Goal: Find specific page/section

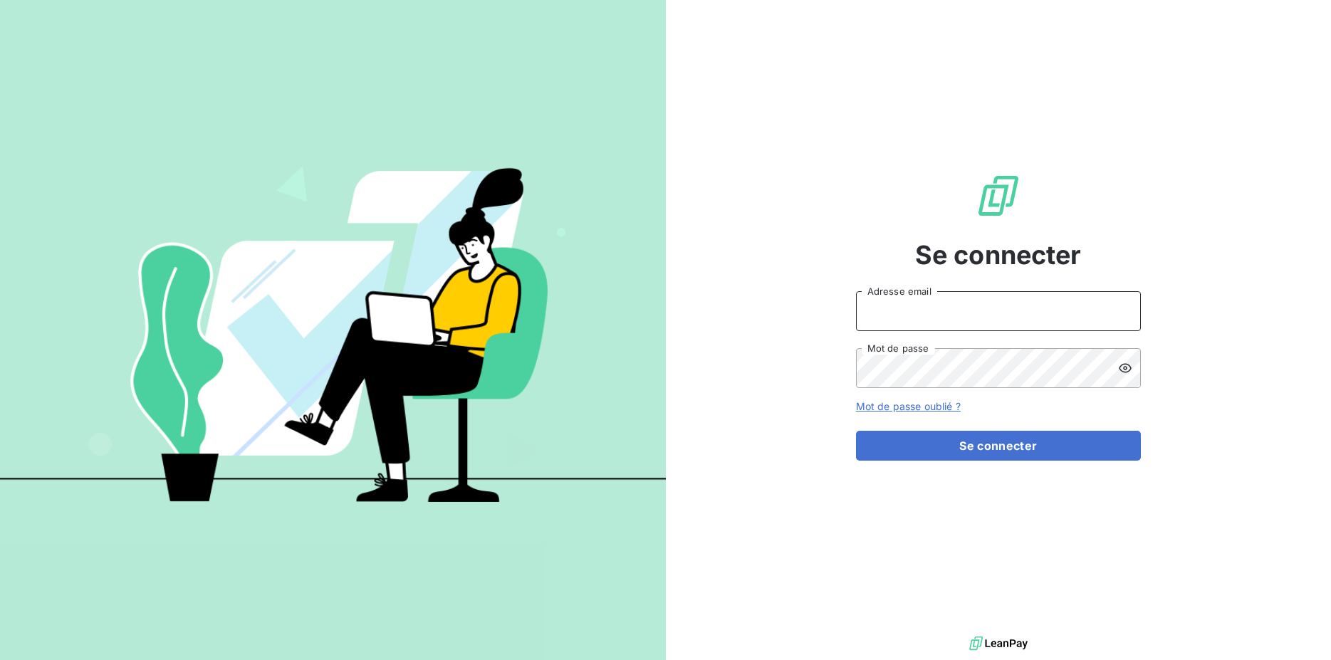
click at [972, 316] on input "Adresse email" at bounding box center [998, 311] width 285 height 40
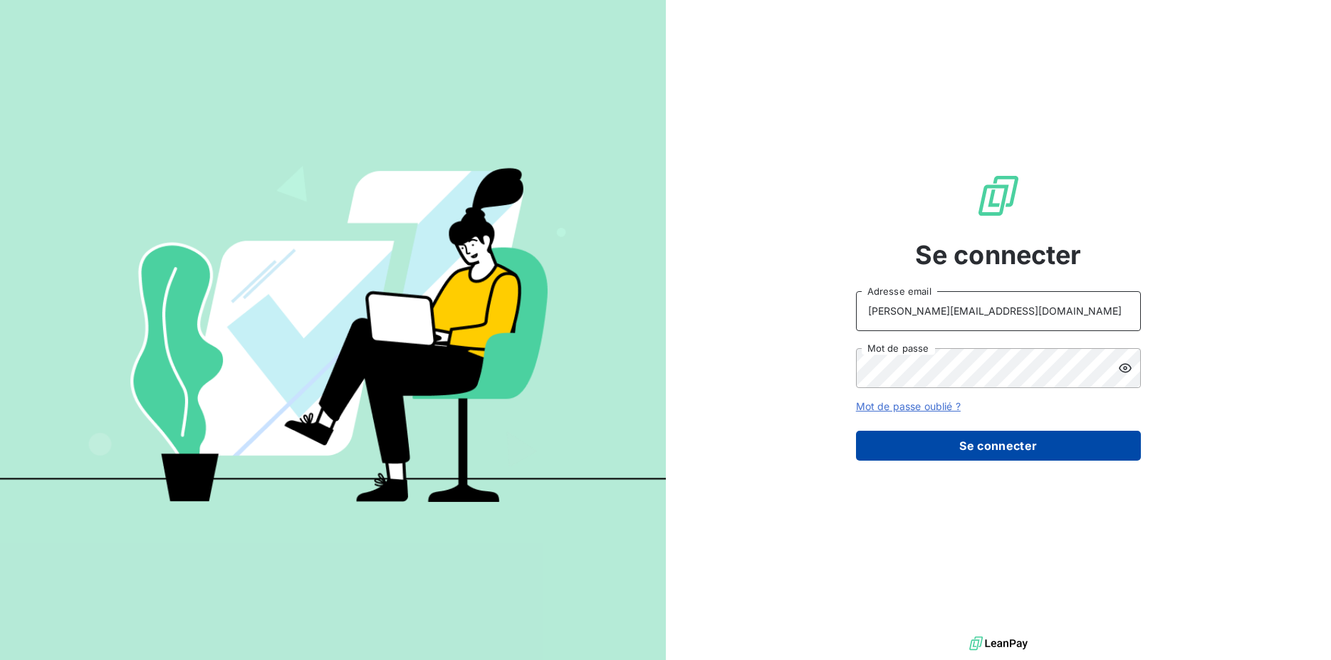
type input "[PERSON_NAME][EMAIL_ADDRESS][DOMAIN_NAME]"
drag, startPoint x: 960, startPoint y: 442, endPoint x: 921, endPoint y: 442, distance: 38.5
click at [961, 442] on button "Se connecter" at bounding box center [998, 446] width 285 height 30
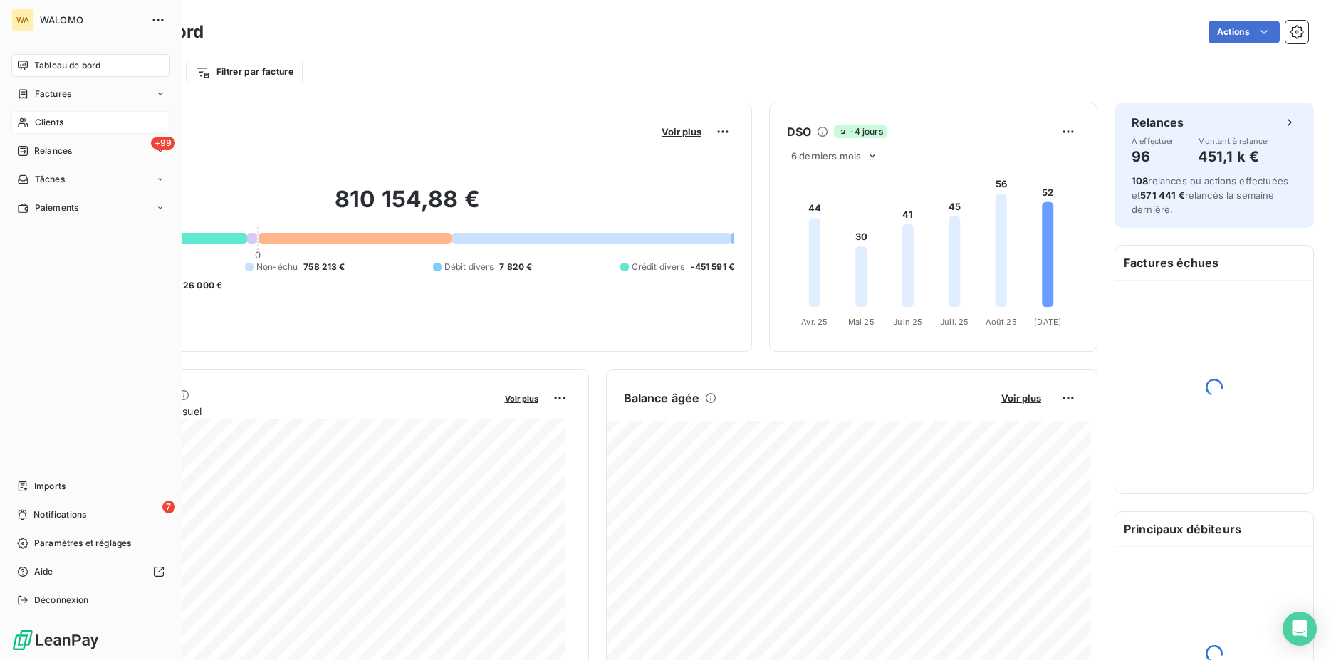
click at [38, 121] on span "Clients" at bounding box center [49, 122] width 28 height 13
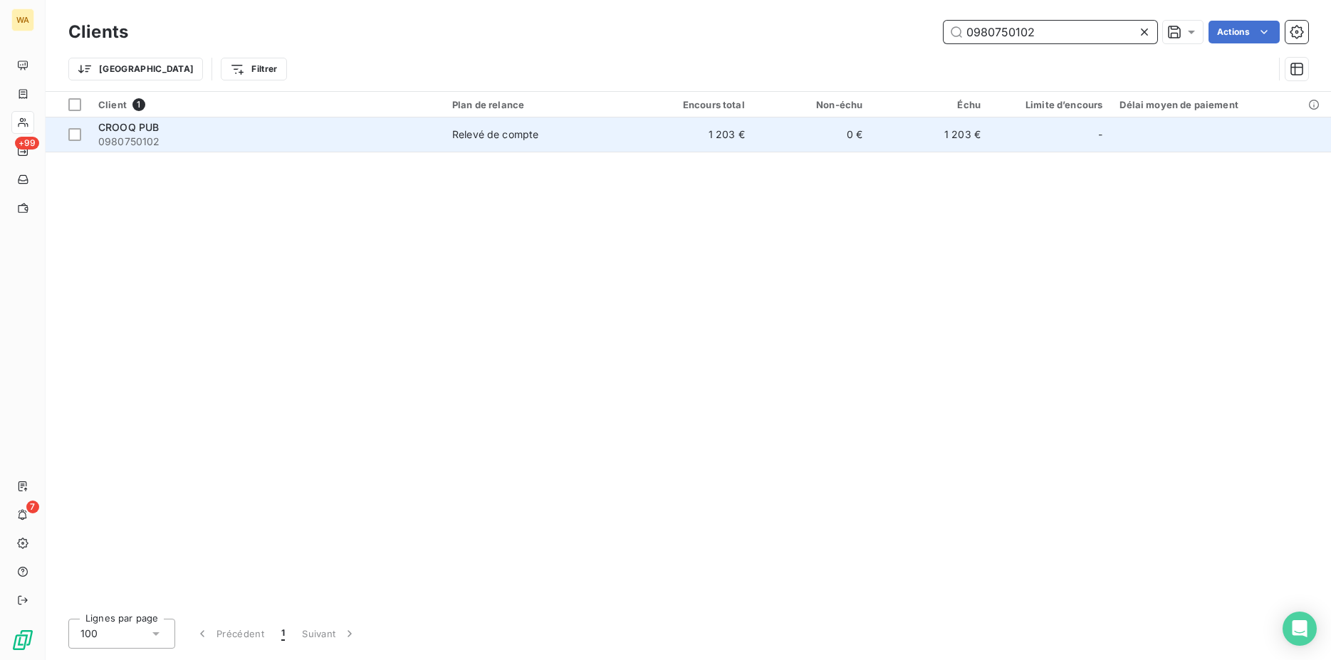
type input "0980750102"
click at [442, 137] on td "CROOQ PUB 0980750102" at bounding box center [267, 134] width 354 height 34
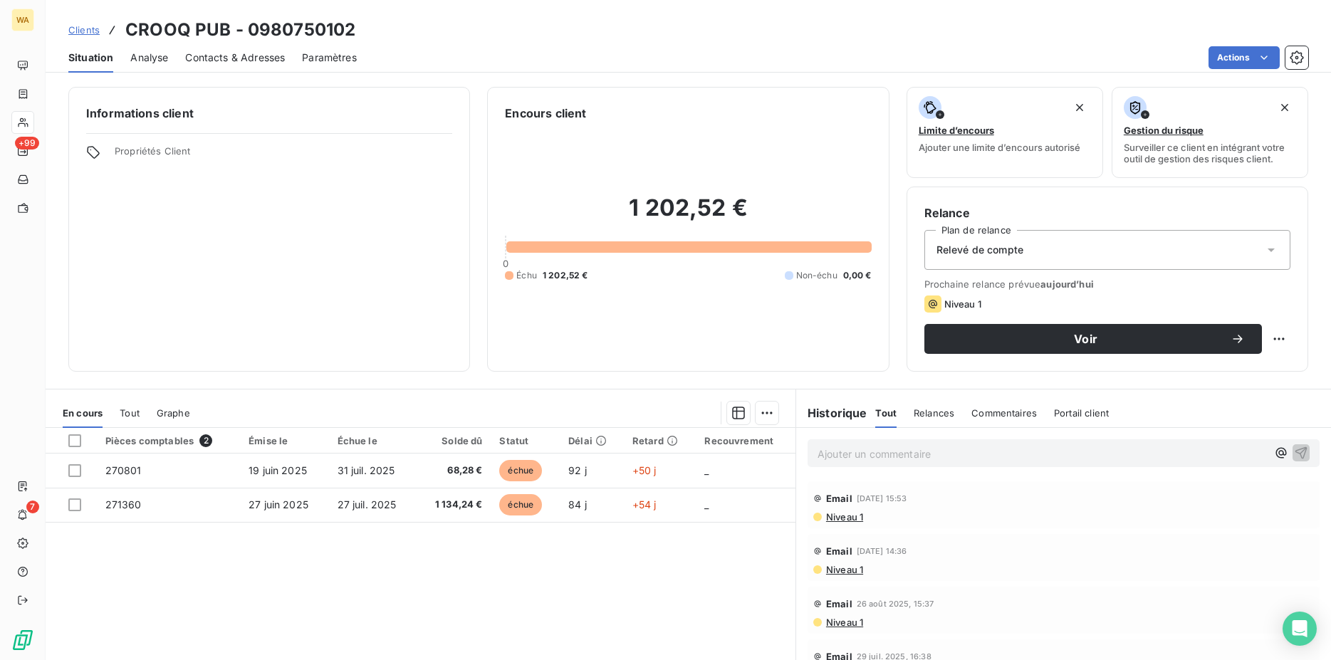
click at [265, 59] on span "Contacts & Adresses" at bounding box center [235, 58] width 100 height 14
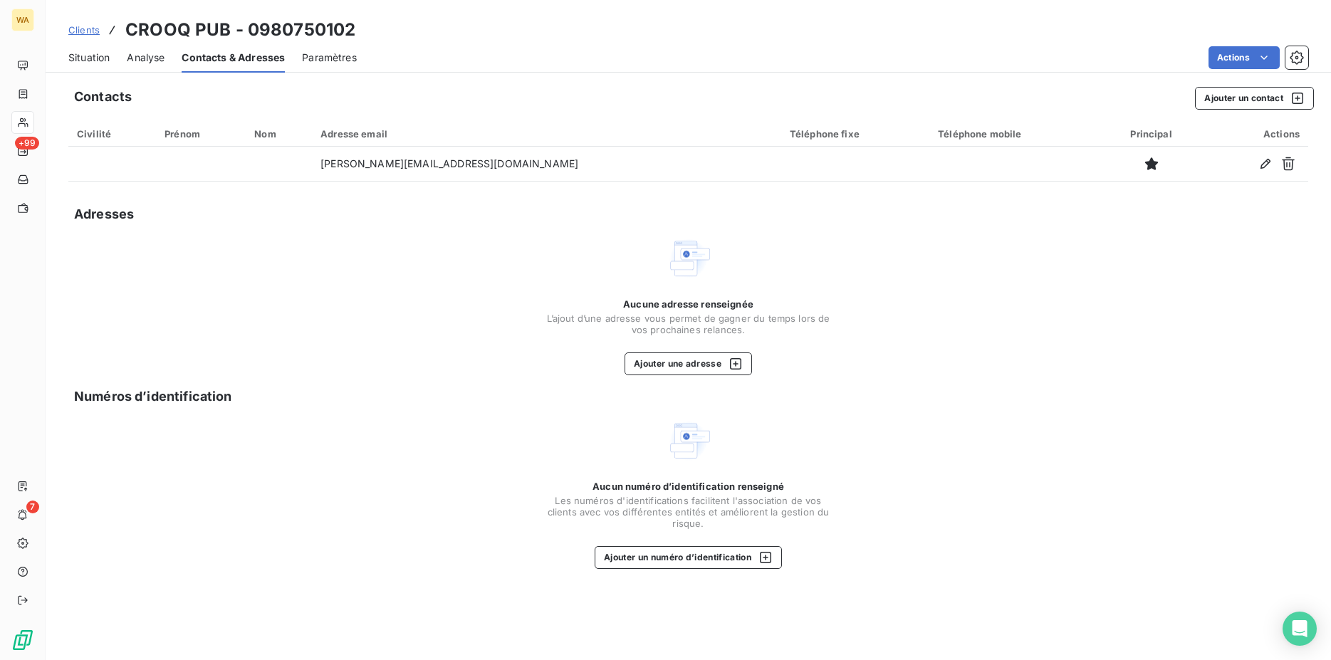
click at [79, 58] on span "Situation" at bounding box center [88, 58] width 41 height 14
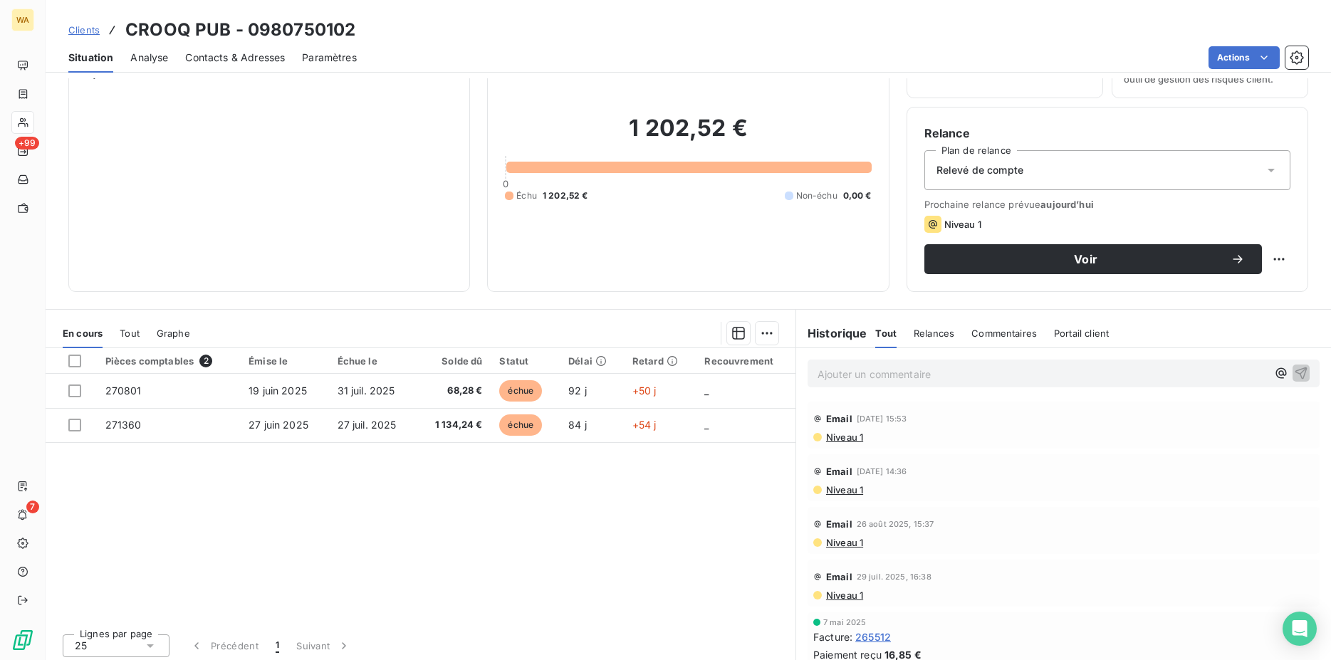
scroll to position [85, 0]
